Goal: Obtain resource: Download file/media

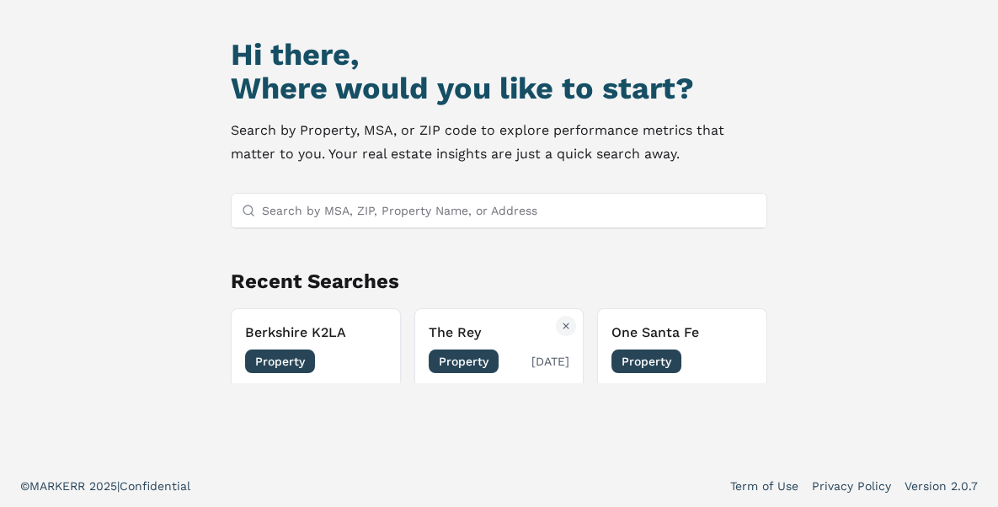
click at [474, 355] on span "Property" at bounding box center [464, 361] width 70 height 24
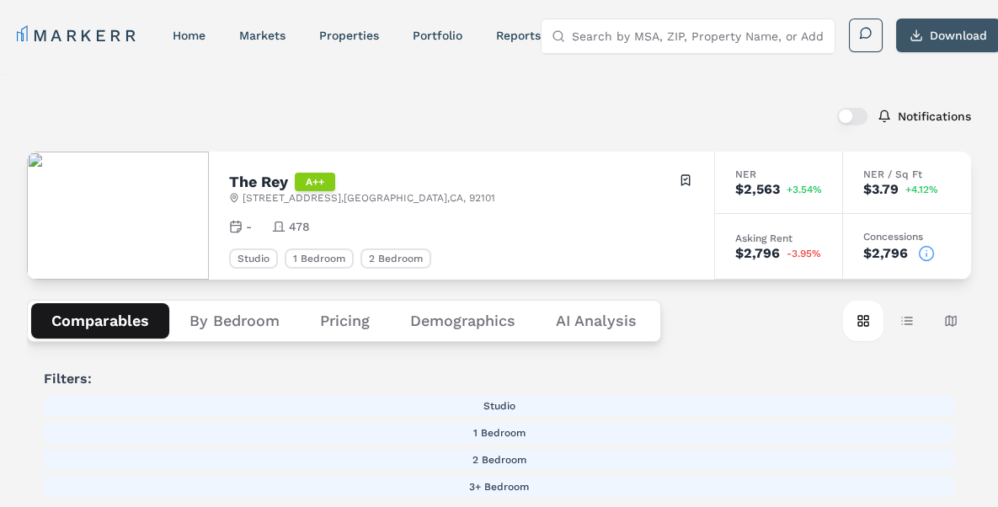
click at [948, 35] on button "Download" at bounding box center [948, 36] width 104 height 34
click at [714, 357] on div "Comparables By Bedroom Pricing Demographics AI Analysis Card view Table view Ma…" at bounding box center [499, 321] width 944 height 83
click at [566, 322] on Analysis "AI Analysis" at bounding box center [596, 320] width 121 height 35
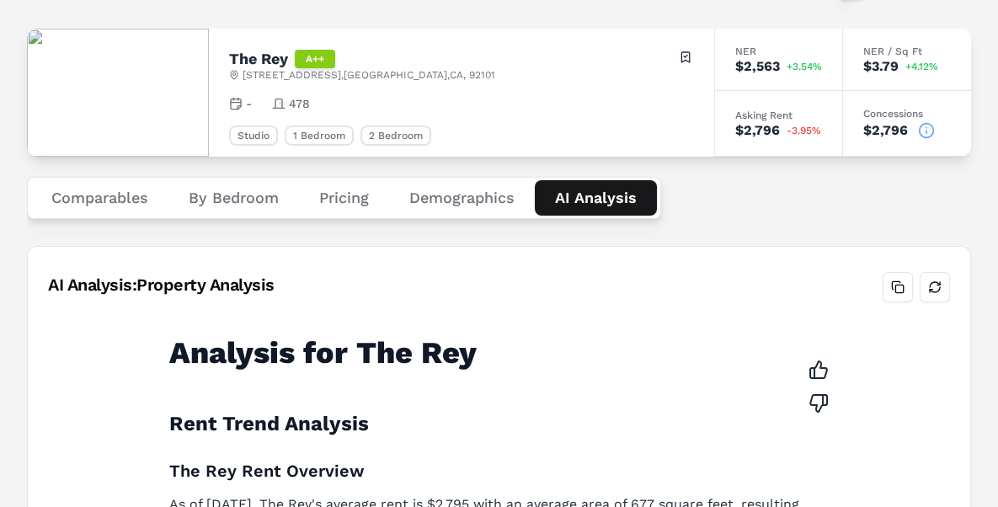
scroll to position [39, 0]
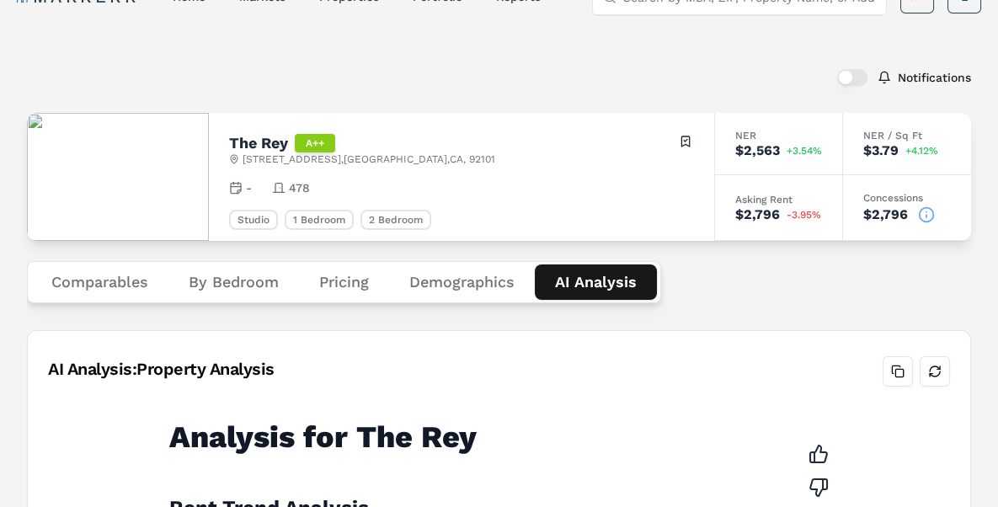
click at [477, 278] on button "Demographics" at bounding box center [462, 281] width 146 height 35
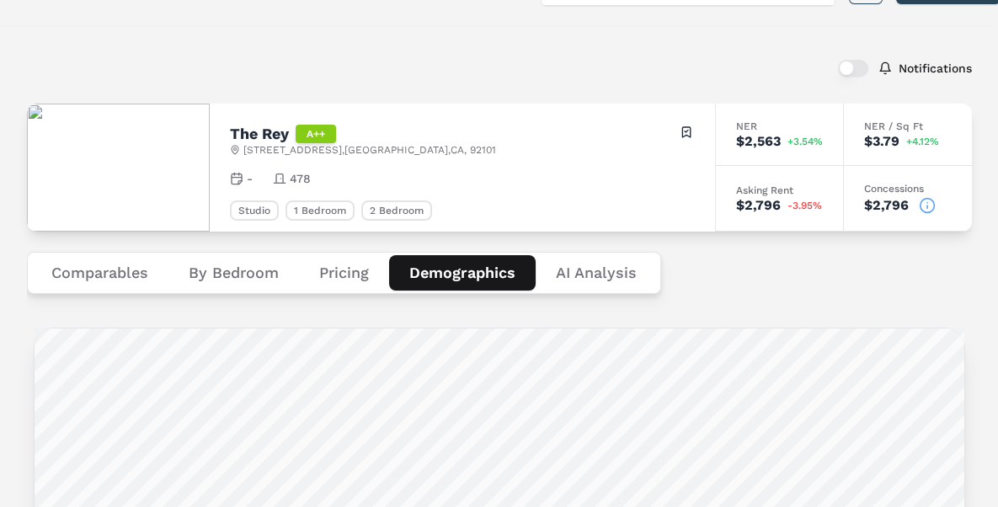
scroll to position [30, 0]
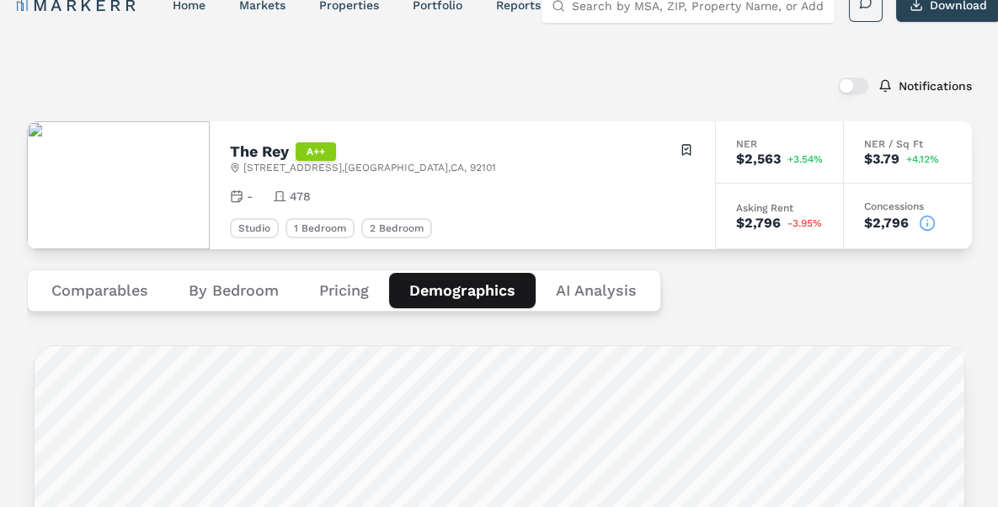
click at [330, 290] on button "Pricing" at bounding box center [344, 290] width 90 height 35
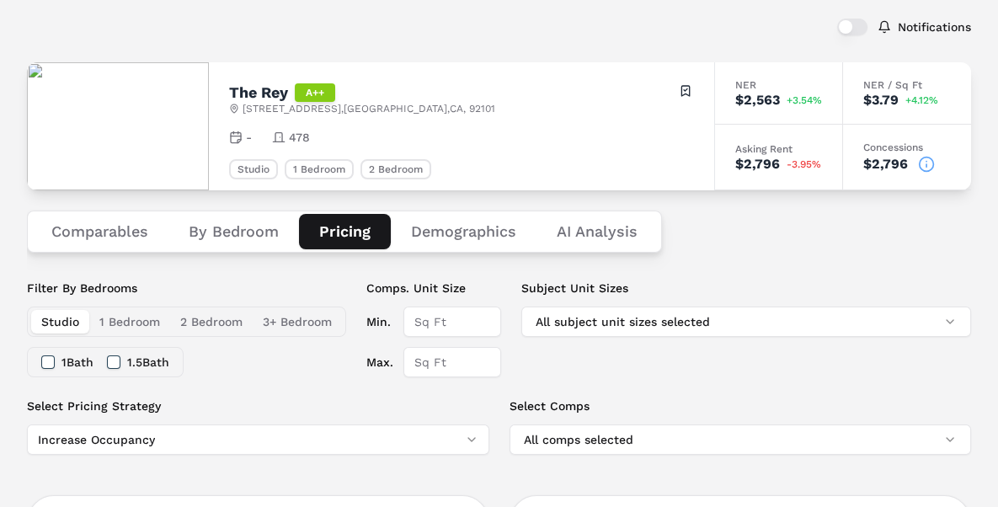
scroll to position [84, 0]
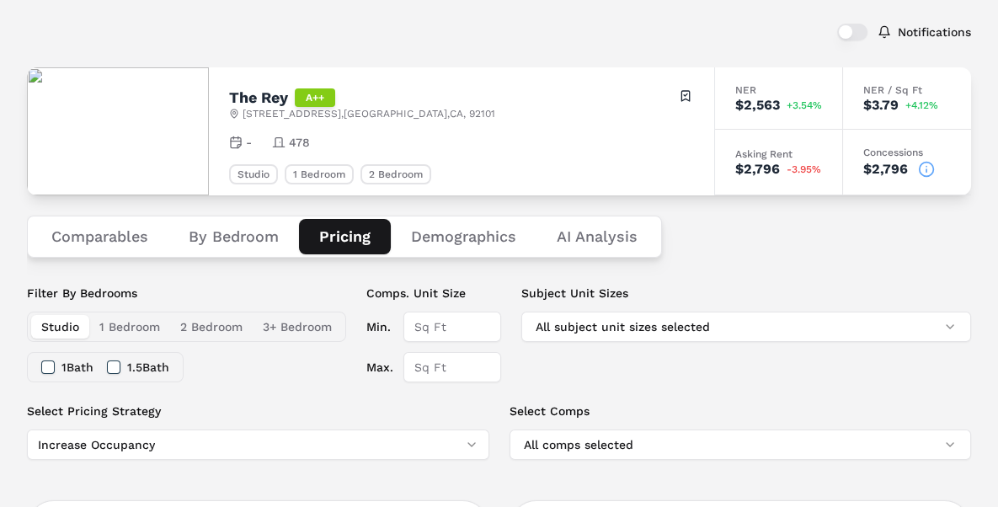
click at [227, 237] on button "By Bedroom" at bounding box center [233, 236] width 131 height 35
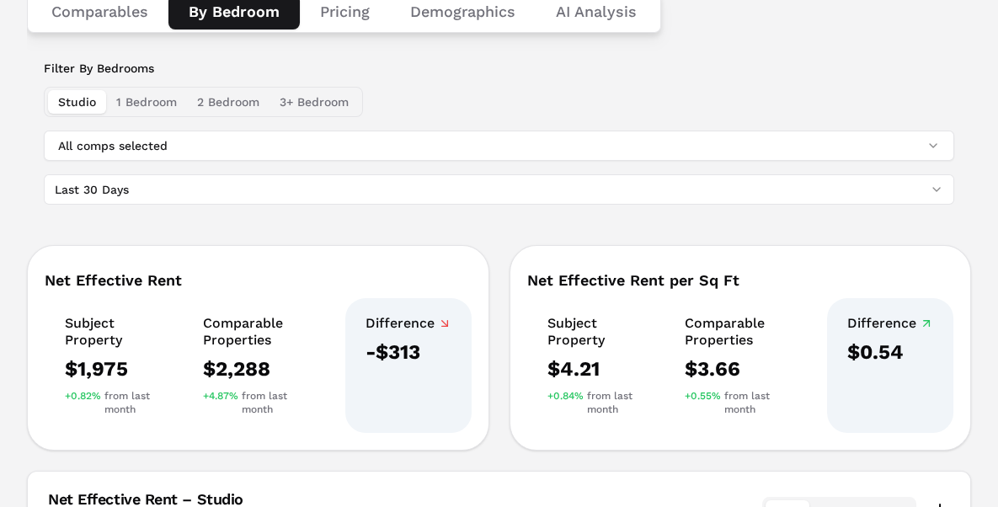
scroll to position [313, 0]
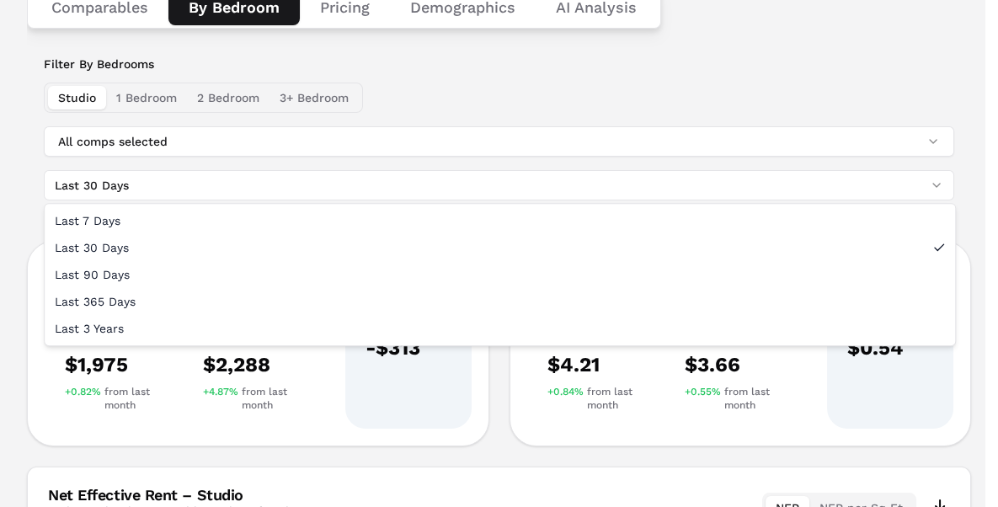
click at [932, 182] on html "MARKERR home markets properties Portfolio reports Search by MSA, ZIP, Property …" at bounding box center [499, 326] width 998 height 1278
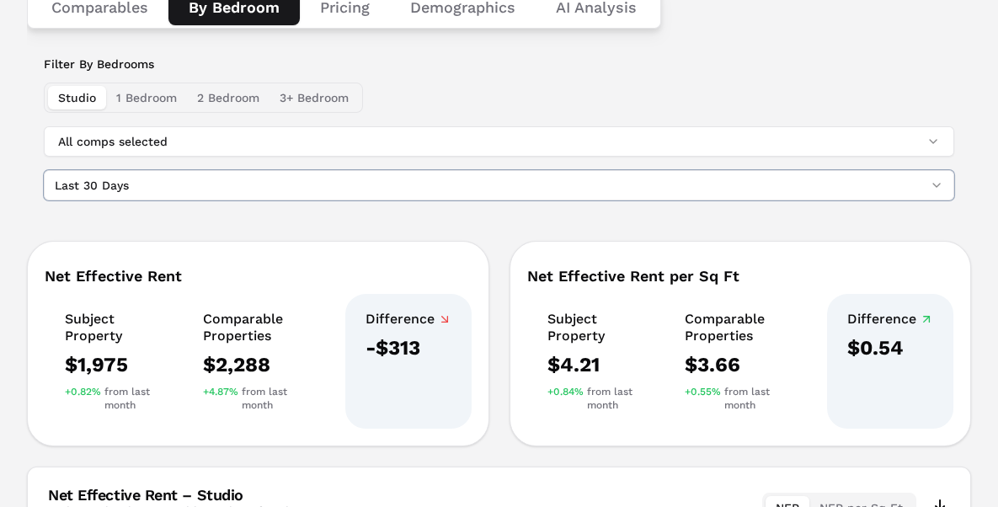
click at [998, 200] on html "MARKERR home markets properties Portfolio reports Search by MSA, ZIP, Property …" at bounding box center [499, 326] width 998 height 1278
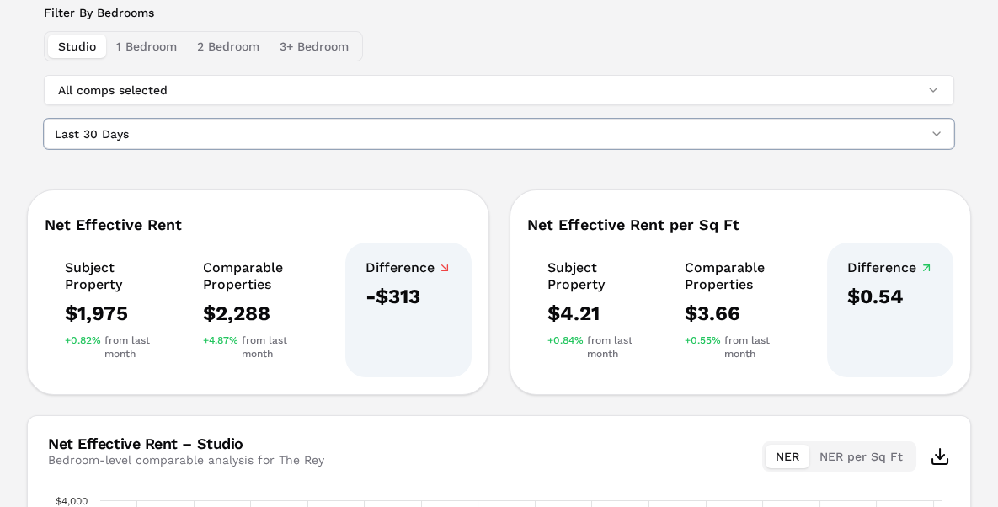
scroll to position [196, 0]
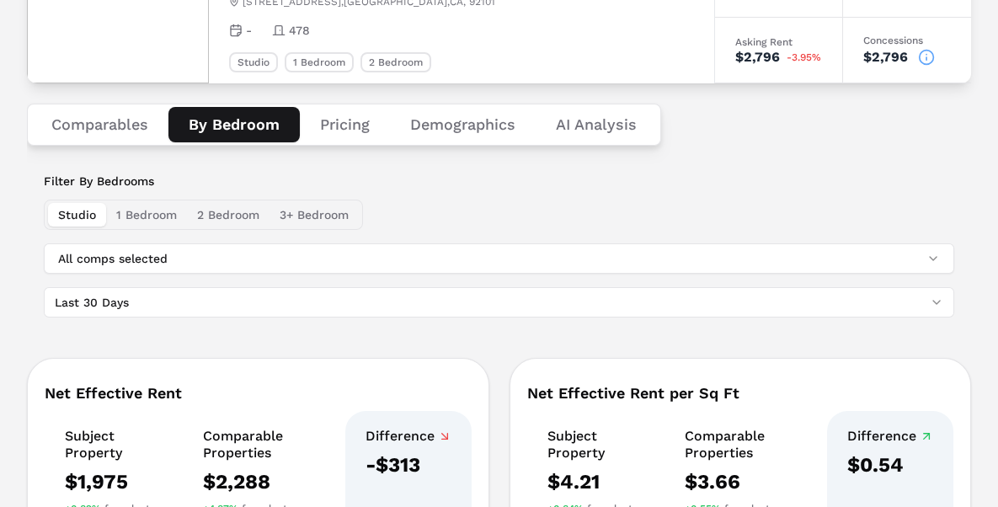
click at [104, 113] on button "Comparables" at bounding box center [99, 124] width 137 height 35
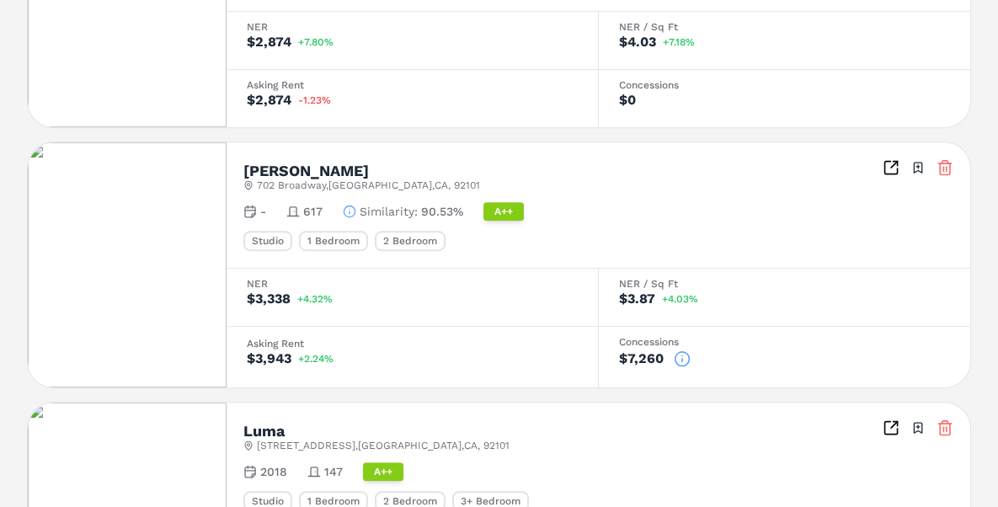
scroll to position [1444, 0]
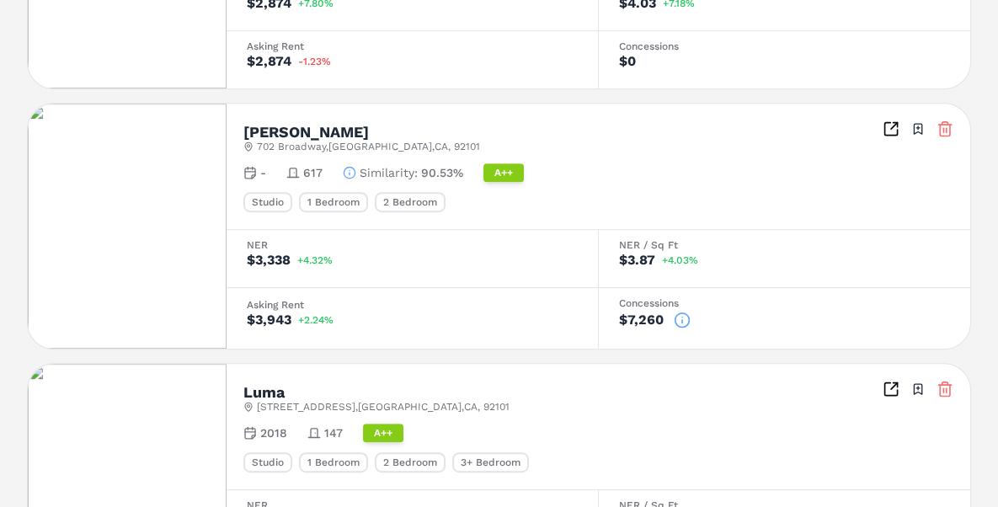
click at [680, 312] on icon at bounding box center [682, 320] width 17 height 17
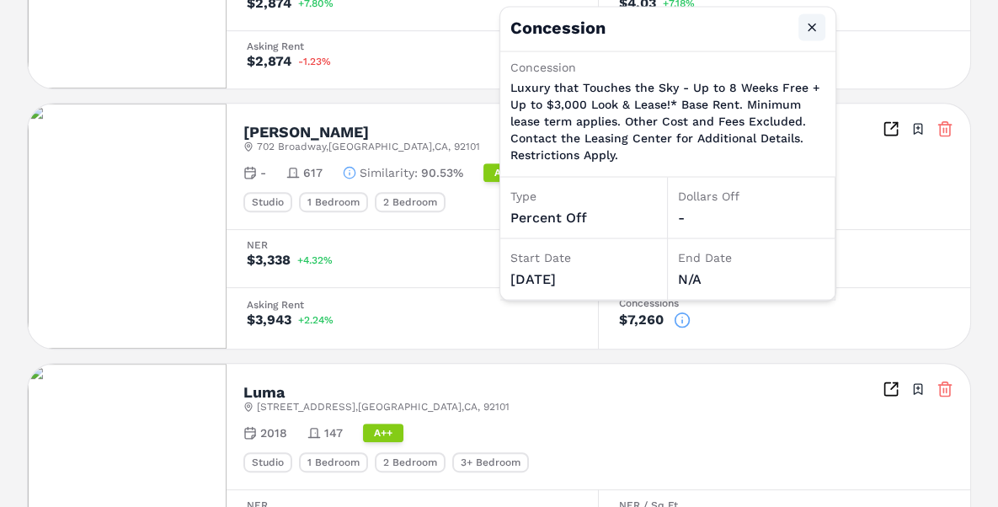
click at [812, 20] on button "Close" at bounding box center [811, 27] width 27 height 27
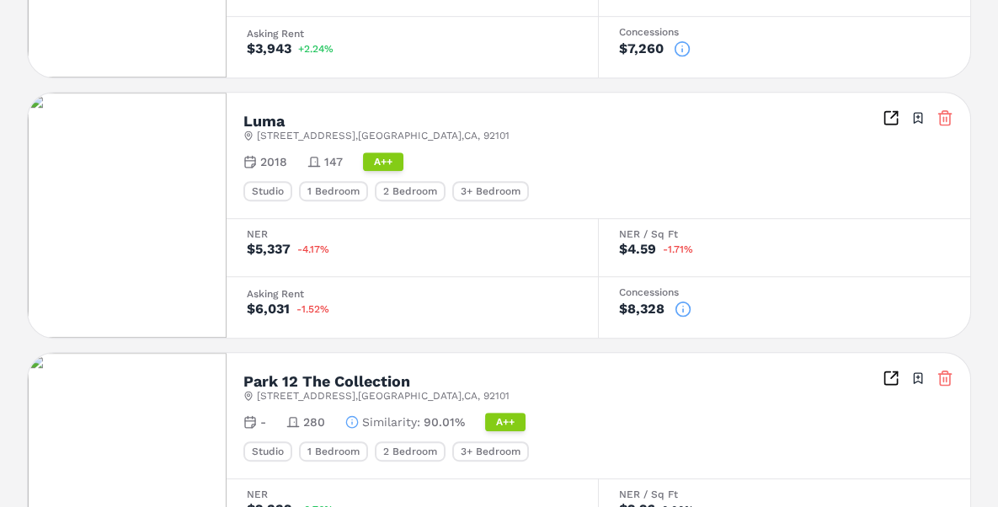
scroll to position [1719, 0]
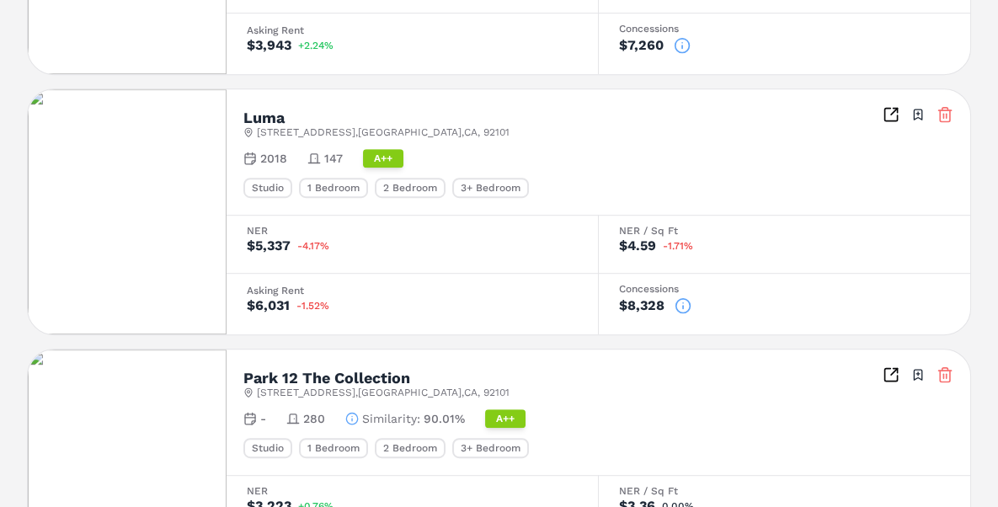
click at [680, 297] on icon at bounding box center [682, 305] width 17 height 17
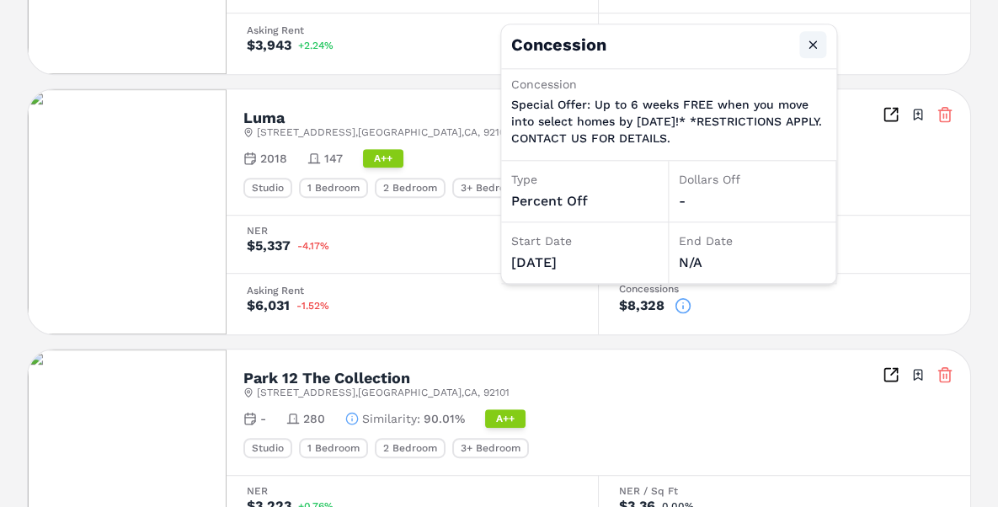
click at [807, 41] on button "Close" at bounding box center [812, 44] width 27 height 27
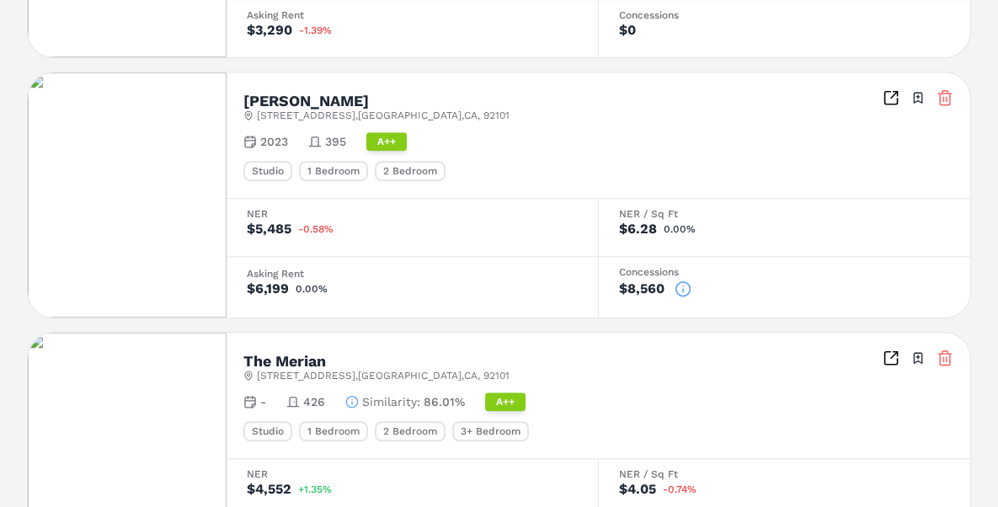
scroll to position [2624, 0]
